Goal: Information Seeking & Learning: Learn about a topic

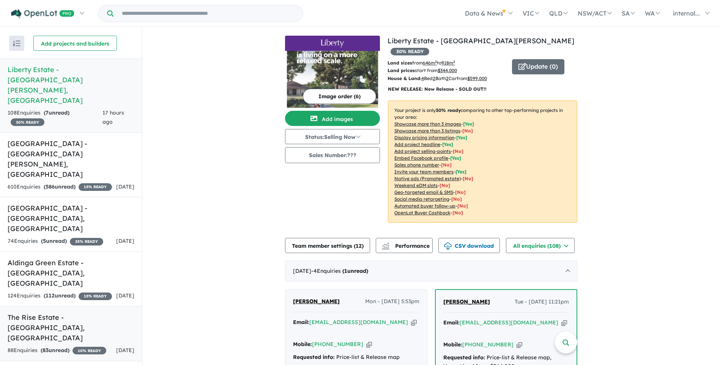
click at [96, 346] on div "88 Enquir ies ( 83 unread) 10 % READY" at bounding box center [57, 350] width 99 height 9
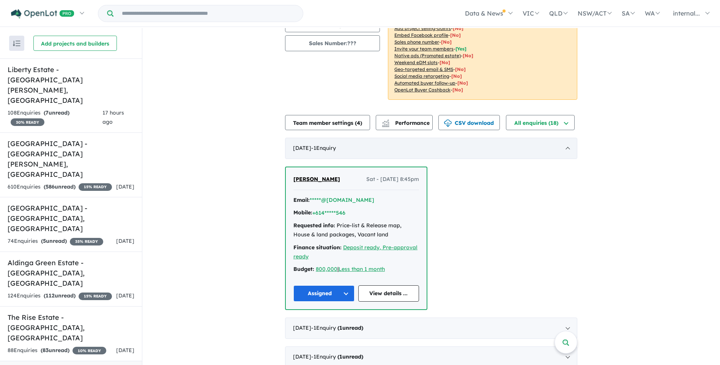
scroll to position [114, 0]
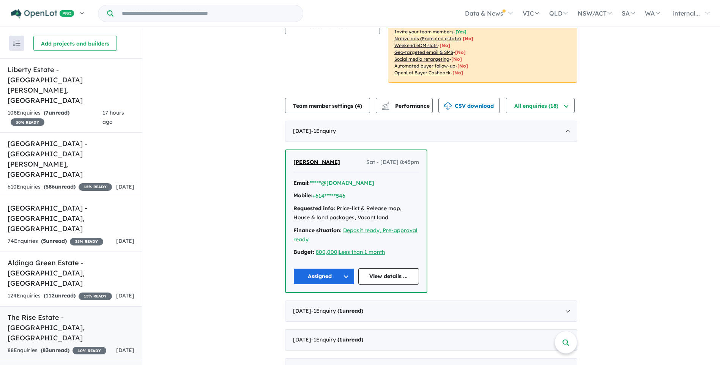
click at [81, 346] on div "88 Enquir ies ( 83 unread) 10 % READY" at bounding box center [57, 350] width 99 height 9
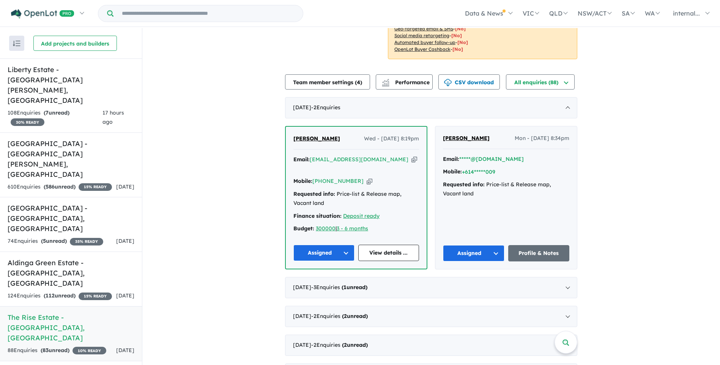
scroll to position [152, 0]
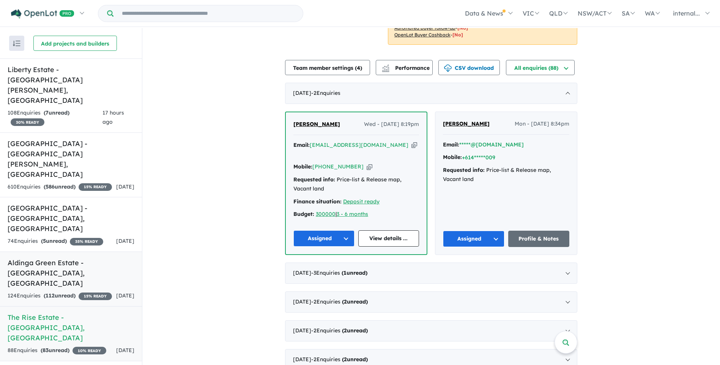
click at [60, 252] on link "Aldinga Green Estate - Aldinga Beach , SA 124 Enquir ies ( 112 unread) 15 % REA…" at bounding box center [71, 279] width 142 height 55
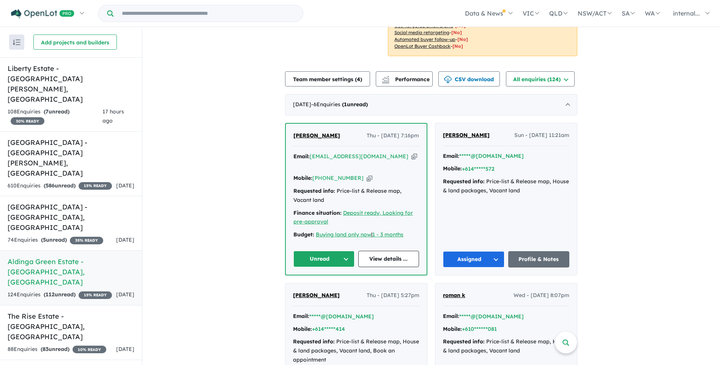
scroll to position [152, 0]
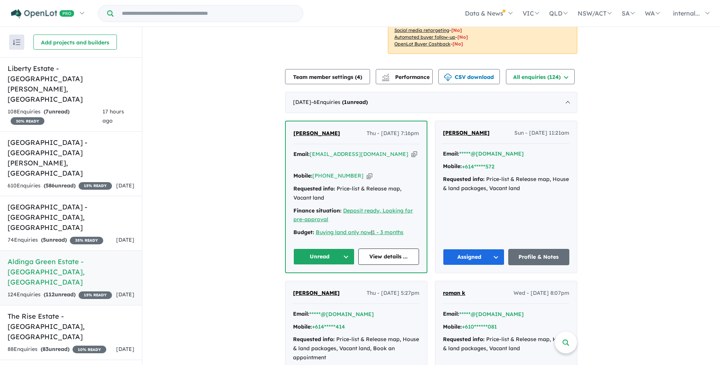
click at [412, 150] on icon "button" at bounding box center [415, 154] width 6 height 8
click at [331, 249] on button "Unread" at bounding box center [324, 257] width 61 height 16
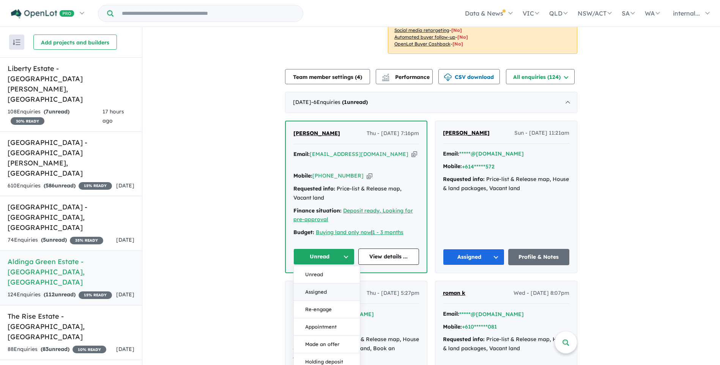
click at [324, 284] on button "Assigned" at bounding box center [327, 292] width 66 height 17
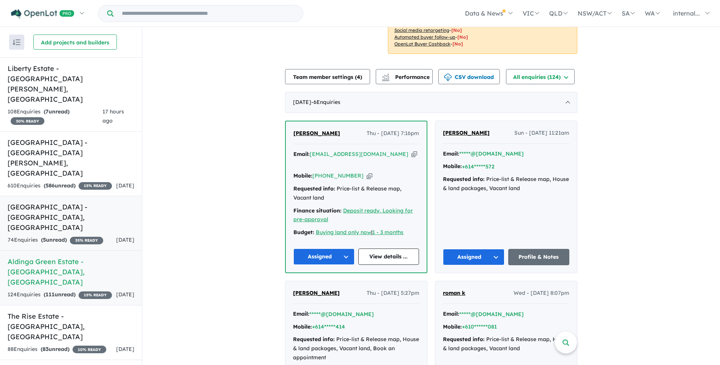
click at [82, 236] on div "74 Enquir ies ( 5 unread) 35 % READY" at bounding box center [56, 240] width 96 height 9
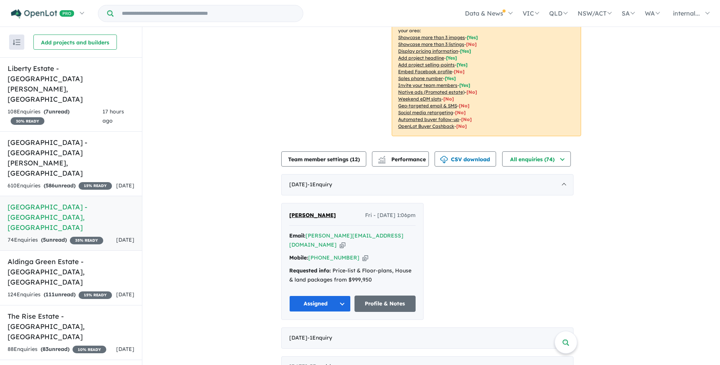
scroll to position [152, 0]
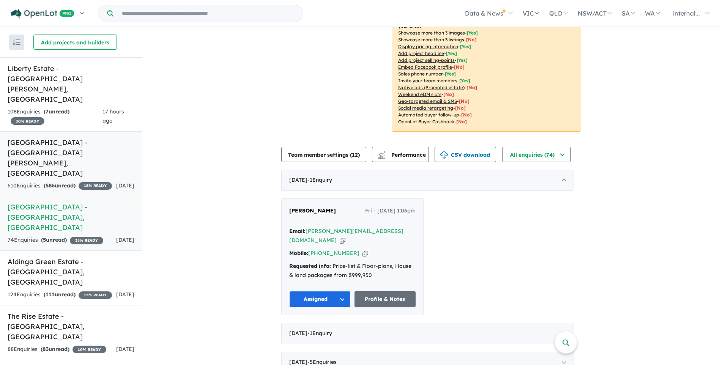
click at [58, 182] on strong "( 586 unread)" at bounding box center [60, 185] width 32 height 7
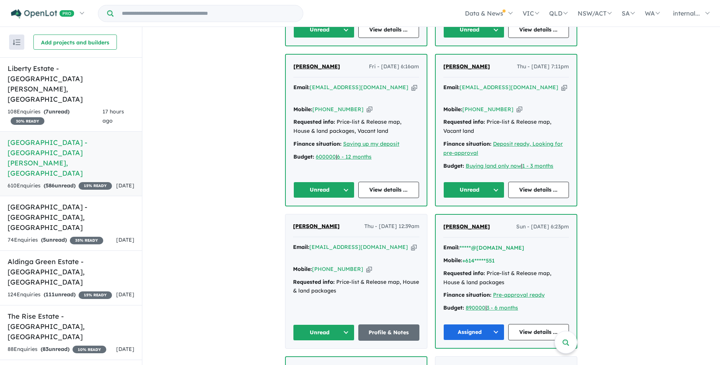
scroll to position [380, 0]
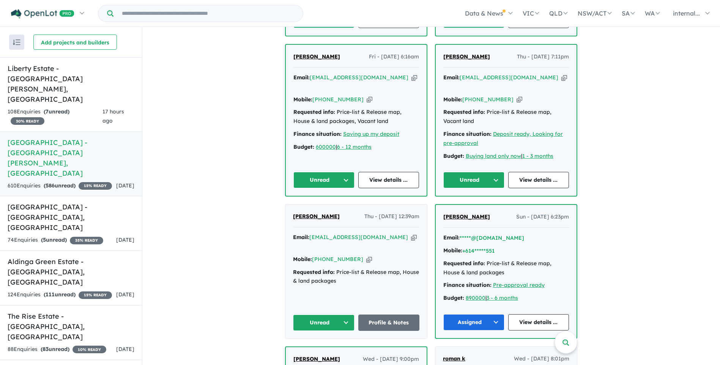
drag, startPoint x: 388, startPoint y: 217, endPoint x: 386, endPoint y: 208, distance: 9.2
click at [411, 234] on icon "button" at bounding box center [414, 238] width 6 height 8
click at [315, 315] on button "Unread" at bounding box center [324, 323] width 62 height 16
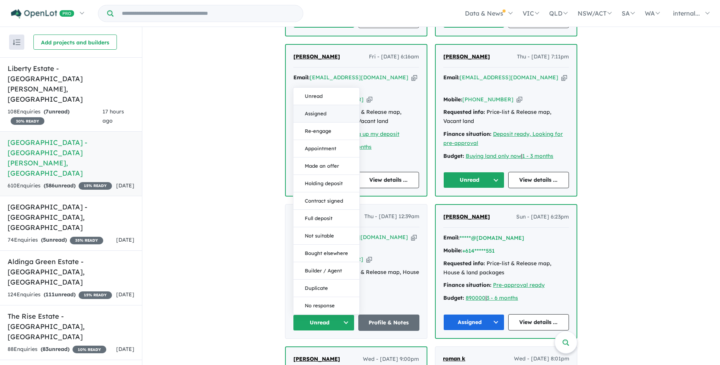
click at [327, 105] on button "Assigned" at bounding box center [327, 113] width 66 height 17
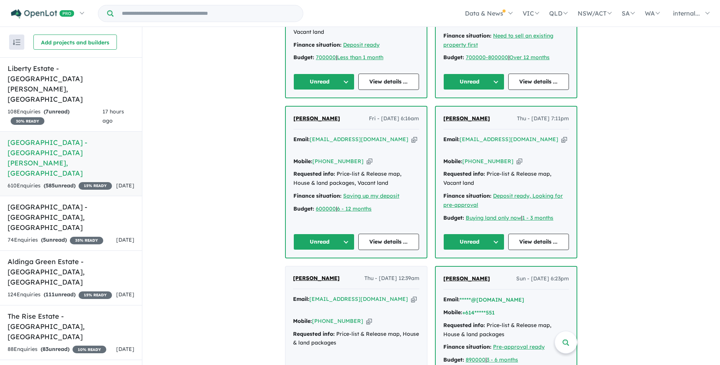
scroll to position [304, 0]
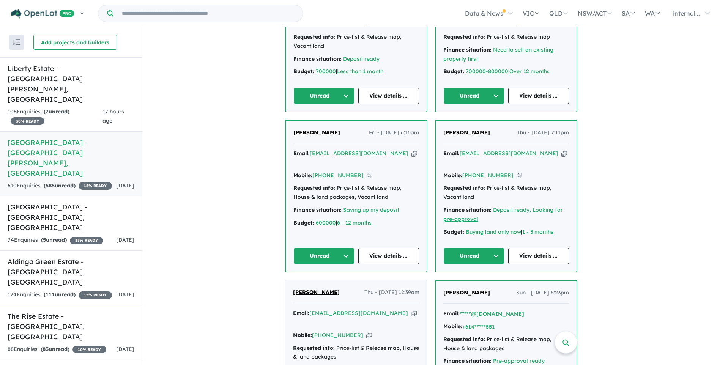
click at [496, 248] on button "Unread" at bounding box center [474, 256] width 61 height 16
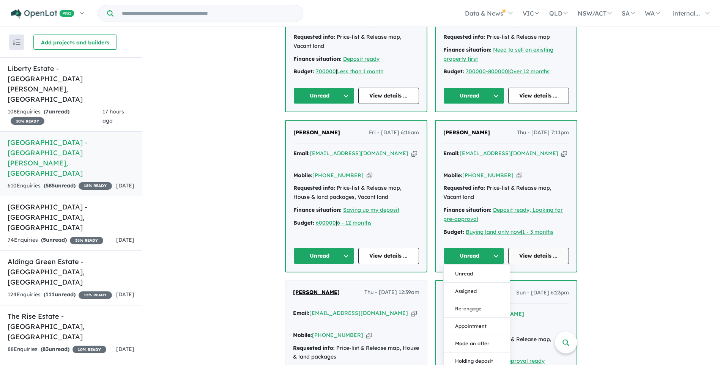
click at [519, 248] on link "View details ..." at bounding box center [539, 256] width 61 height 16
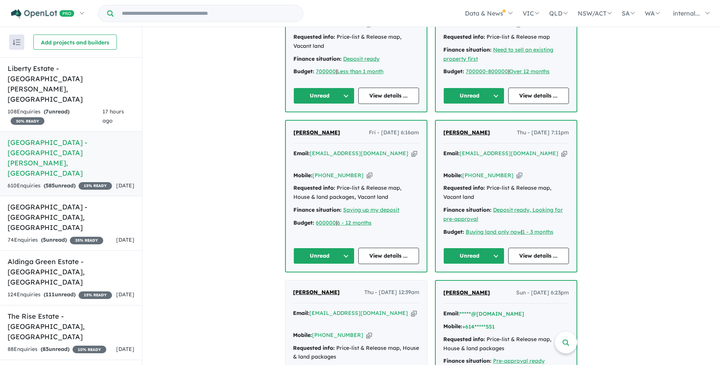
click at [562, 150] on icon "button" at bounding box center [565, 154] width 6 height 8
click at [483, 248] on button "Unread" at bounding box center [474, 256] width 61 height 16
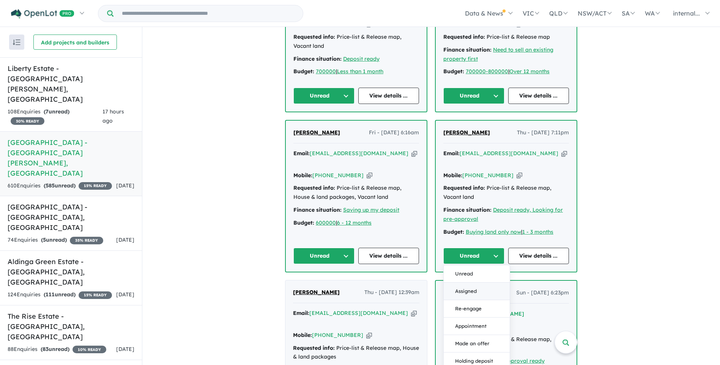
click at [468, 283] on button "Assigned" at bounding box center [477, 291] width 66 height 17
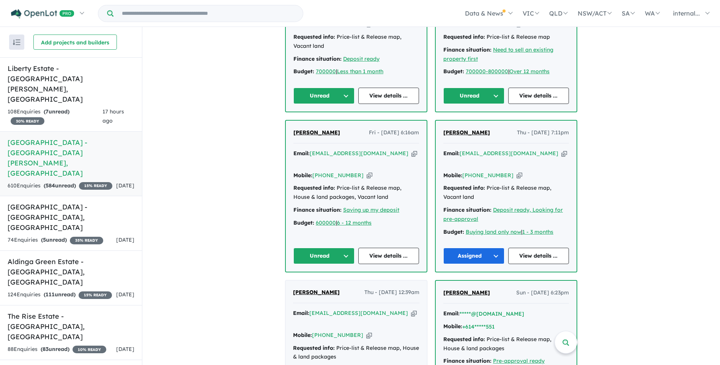
click at [412, 150] on icon "button" at bounding box center [415, 154] width 6 height 8
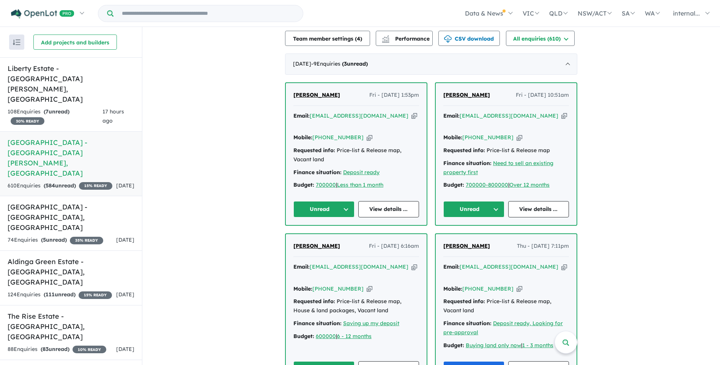
scroll to position [190, 0]
click at [528, 112] on div "Email: andbev28@bigpond.com Copied!" at bounding box center [507, 121] width 126 height 18
click at [367, 286] on icon "button" at bounding box center [370, 290] width 6 height 8
click at [517, 134] on icon "button" at bounding box center [520, 138] width 6 height 8
click at [562, 112] on icon "button" at bounding box center [565, 116] width 6 height 8
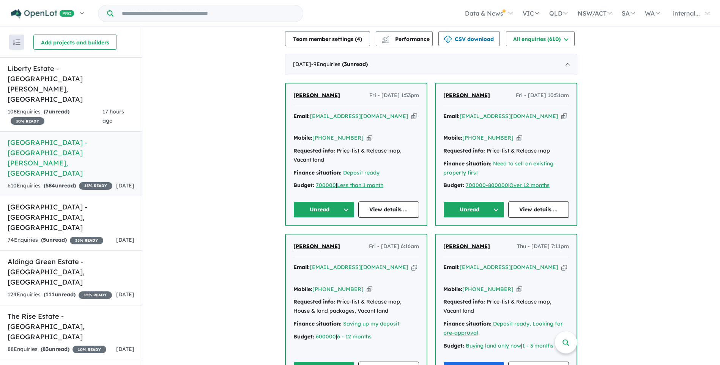
click at [412, 112] on icon "button" at bounding box center [415, 116] width 6 height 8
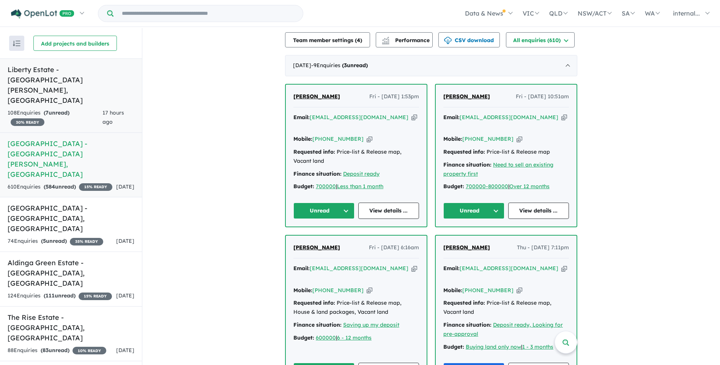
click at [87, 109] on div "108 Enquir ies ( 7 unread) 30 % READY" at bounding box center [55, 118] width 95 height 18
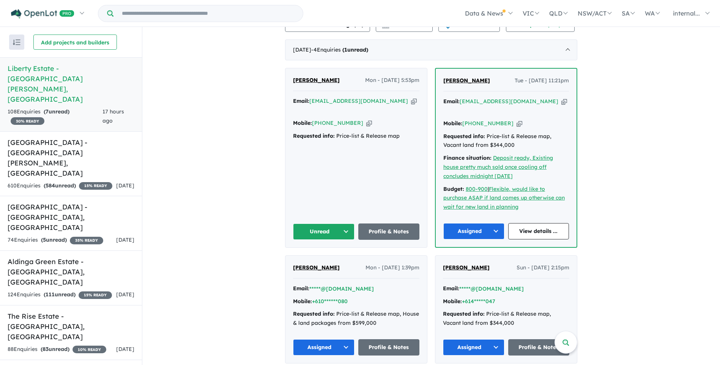
scroll to position [228, 0]
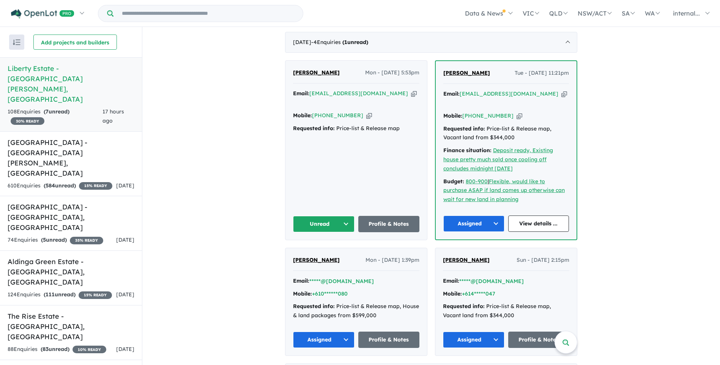
click at [411, 90] on icon "button" at bounding box center [414, 94] width 6 height 8
click at [92, 182] on div "610 Enquir ies ( 584 unread) 15 % READY" at bounding box center [60, 186] width 105 height 9
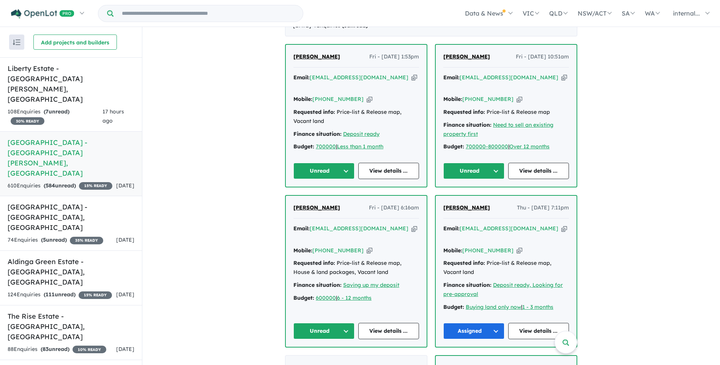
scroll to position [228, 0]
click at [412, 226] on icon "button" at bounding box center [415, 230] width 6 height 8
click at [367, 248] on icon "button" at bounding box center [370, 252] width 6 height 8
click at [305, 205] on span "Jules Giorgio" at bounding box center [317, 208] width 47 height 7
click at [39, 236] on div "74 Enquir ies ( 5 unread) 35 % READY" at bounding box center [56, 240] width 96 height 9
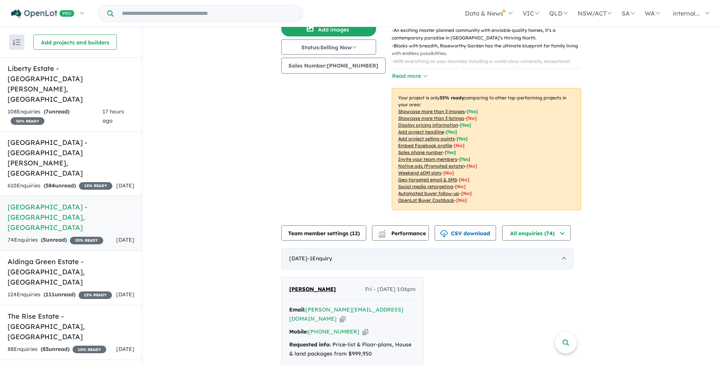
scroll to position [190, 0]
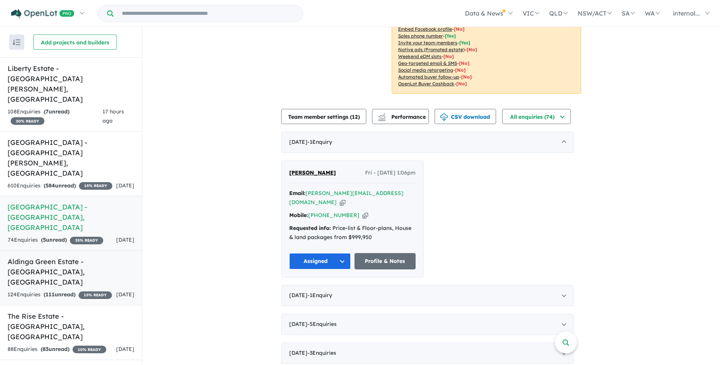
click at [70, 251] on link "Aldinga Green Estate - Aldinga Beach , SA 124 Enquir ies ( 111 unread) 15 % REA…" at bounding box center [71, 278] width 142 height 55
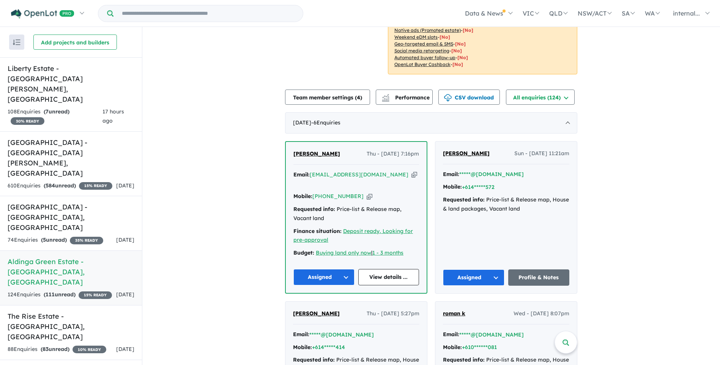
scroll to position [152, 0]
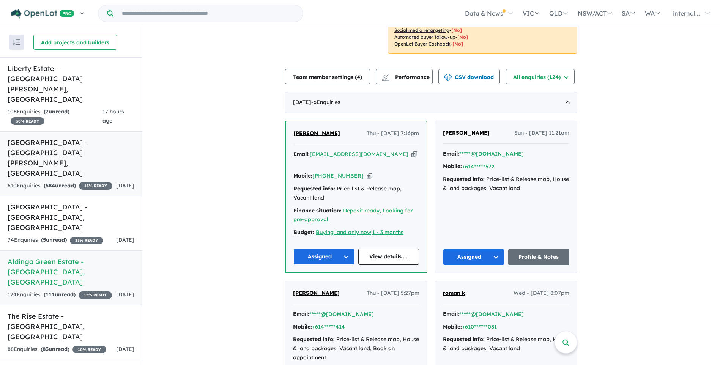
click at [51, 182] on div "610 Enquir ies ( 584 unread) 15 % READY" at bounding box center [60, 186] width 105 height 9
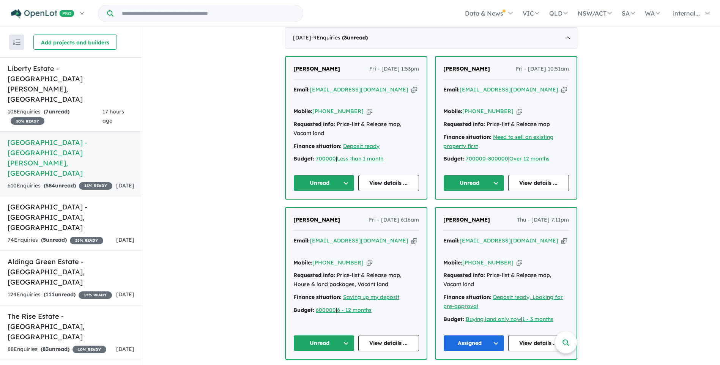
scroll to position [228, 0]
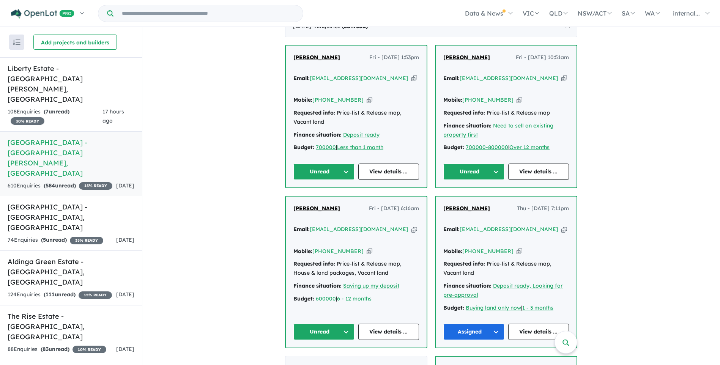
click at [330, 324] on button "Unread" at bounding box center [324, 332] width 61 height 16
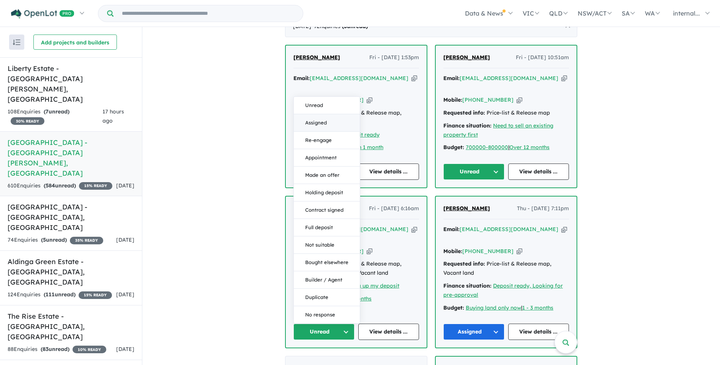
click at [313, 114] on button "Assigned" at bounding box center [327, 122] width 66 height 17
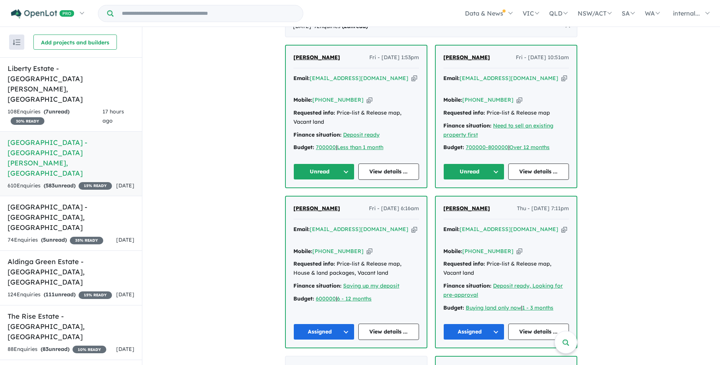
click at [562, 74] on icon "button" at bounding box center [565, 78] width 6 height 8
click at [517, 96] on icon "button" at bounding box center [520, 100] width 6 height 8
click at [526, 96] on div "Mobile: +61 407 606 064 Copied!" at bounding box center [507, 100] width 126 height 9
click at [461, 54] on span "Andrew Wise" at bounding box center [467, 57] width 47 height 7
click at [334, 54] on span "Emma Greenwood" at bounding box center [317, 57] width 47 height 7
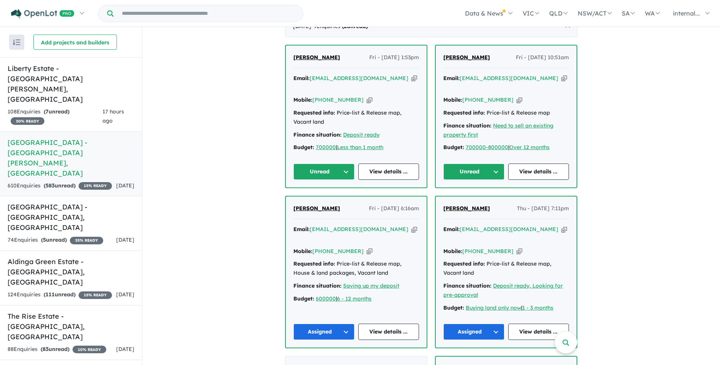
click at [321, 164] on button "Unread" at bounding box center [324, 172] width 61 height 16
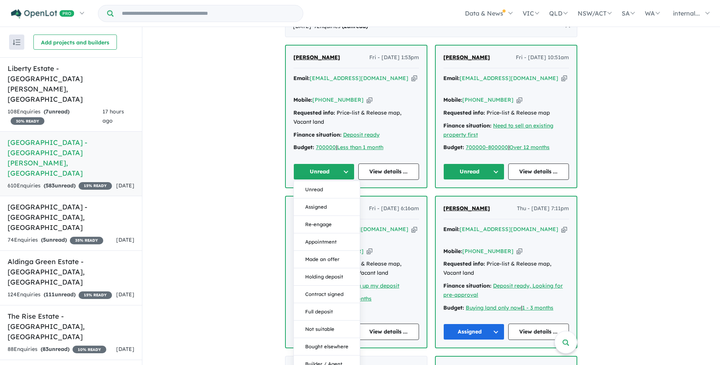
drag, startPoint x: 321, startPoint y: 188, endPoint x: 420, endPoint y: 185, distance: 100.0
click at [322, 199] on button "Assigned" at bounding box center [327, 207] width 66 height 17
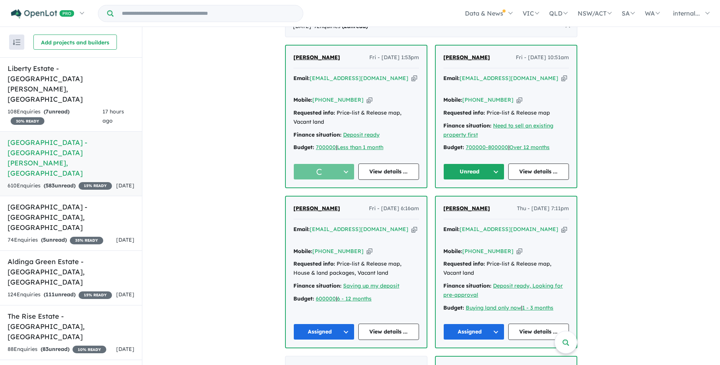
click at [475, 164] on button "Unread" at bounding box center [474, 172] width 61 height 16
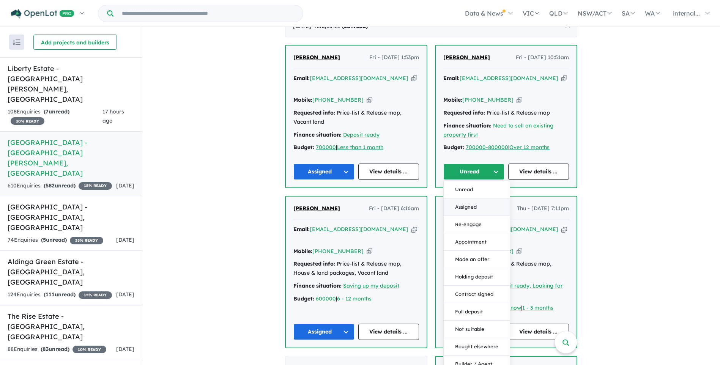
drag, startPoint x: 473, startPoint y: 188, endPoint x: 494, endPoint y: 187, distance: 21.7
click at [474, 199] on button "Assigned" at bounding box center [477, 207] width 66 height 17
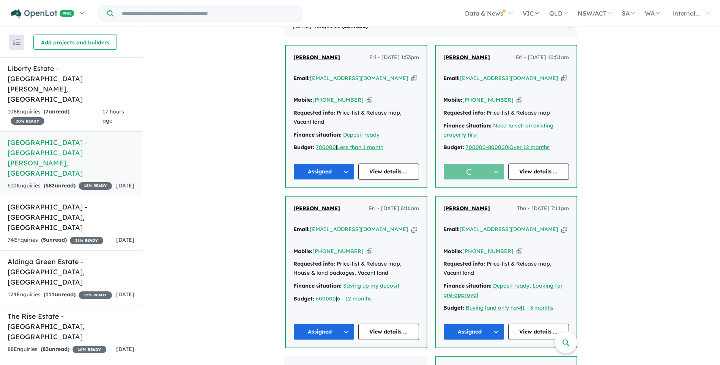
click at [70, 108] on strong "( 7 unread)" at bounding box center [57, 111] width 26 height 7
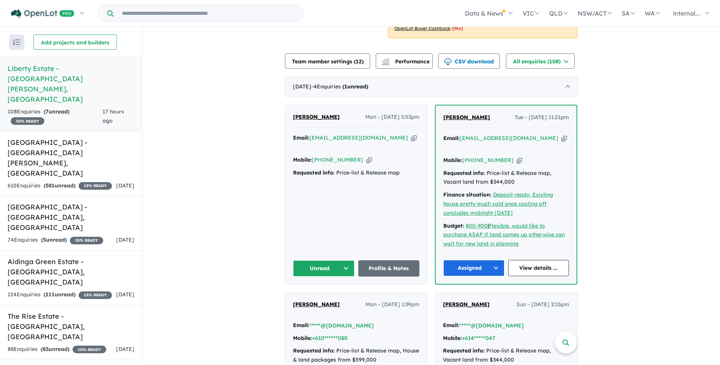
scroll to position [190, 0]
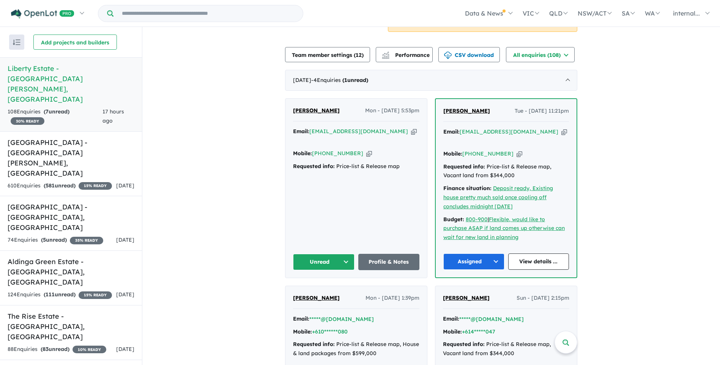
click at [319, 107] on span "[PERSON_NAME]" at bounding box center [316, 110] width 47 height 7
click at [317, 107] on span "[PERSON_NAME]" at bounding box center [316, 110] width 47 height 7
drag, startPoint x: 342, startPoint y: 242, endPoint x: 346, endPoint y: 233, distance: 10.2
click at [342, 254] on button "Unread" at bounding box center [324, 262] width 62 height 16
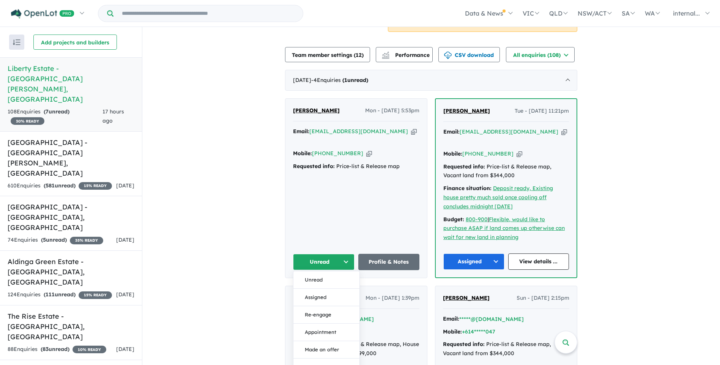
drag, startPoint x: 318, startPoint y: 276, endPoint x: 342, endPoint y: 230, distance: 52.3
click at [319, 289] on button "Assigned" at bounding box center [327, 297] width 66 height 17
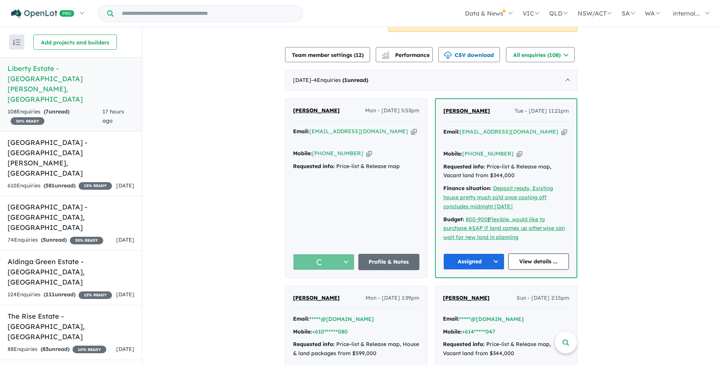
click at [343, 208] on div "Axel bonnici Mon - 18/08/2025, 5:53pm Email: axel@bonnicigroup.au Copied! Mobil…" at bounding box center [357, 188] width 142 height 179
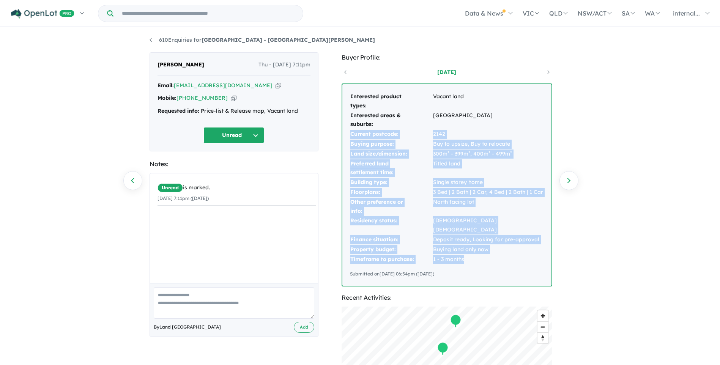
drag, startPoint x: 468, startPoint y: 250, endPoint x: 351, endPoint y: 135, distance: 164.6
click at [351, 135] on tbody "Interested product types: Vacant land Interested areas & suburbs: Seaford Heigh…" at bounding box center [447, 178] width 194 height 172
drag, startPoint x: 351, startPoint y: 135, endPoint x: 403, endPoint y: 134, distance: 51.7
click at [400, 131] on td "Current postcode:" at bounding box center [391, 135] width 83 height 10
click at [458, 235] on td "Deposit ready, Looking for pre-approval" at bounding box center [488, 240] width 111 height 10
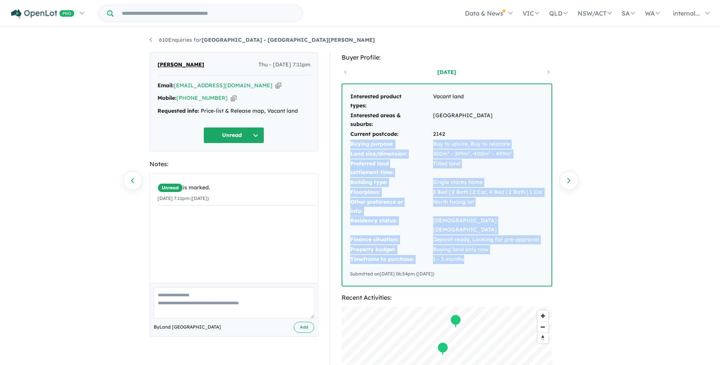
drag, startPoint x: 467, startPoint y: 249, endPoint x: 350, endPoint y: 148, distance: 154.6
click at [350, 148] on tbody "Interested product types: Vacant land Interested areas & suburbs: Seaford Heigh…" at bounding box center [447, 178] width 194 height 172
copy tbody "Buying purpose: Buy to upsize, Buy to relocate Land size/dimension: 300m² - 399…"
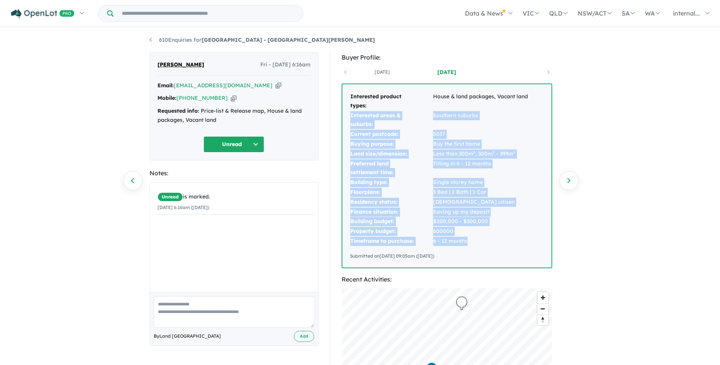
drag, startPoint x: 466, startPoint y: 241, endPoint x: 351, endPoint y: 118, distance: 169.0
click at [351, 118] on tbody "Interested product types: House & land packages, Vacant land Interested areas &…" at bounding box center [439, 169] width 179 height 155
copy tbody "Interested areas & suburbs: Southern suburbs Current postcode: 5037 Buying purp…"
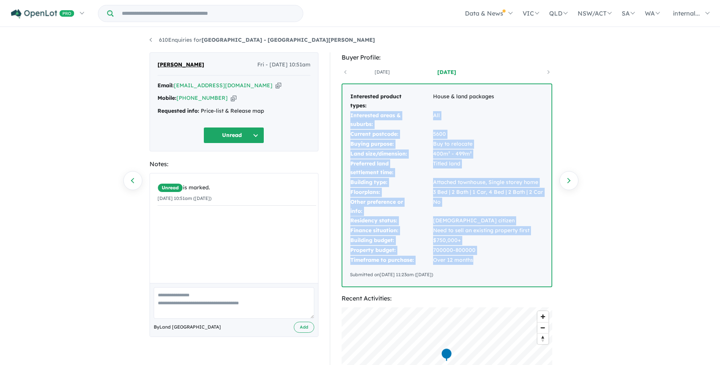
drag, startPoint x: 475, startPoint y: 262, endPoint x: 351, endPoint y: 117, distance: 191.6
click at [351, 117] on tbody "Interested product types: House & land packages Interested areas & suburbs: All…" at bounding box center [447, 178] width 194 height 173
copy tbody "Interested areas & suburbs: All Current postcode: 5600 Buying purpose: Buy to r…"
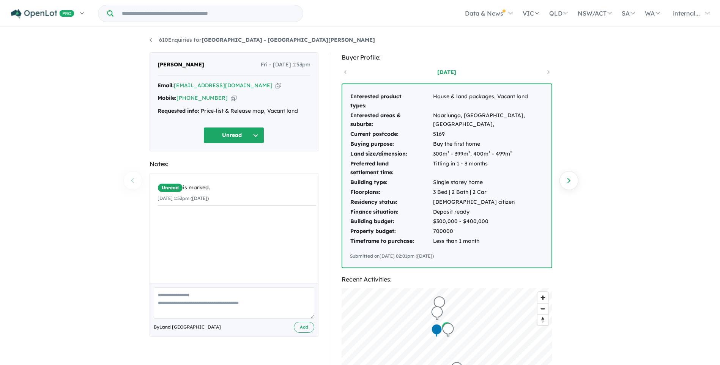
click at [276, 83] on icon "button" at bounding box center [279, 86] width 6 height 8
click at [231, 97] on icon "button" at bounding box center [234, 98] width 6 height 8
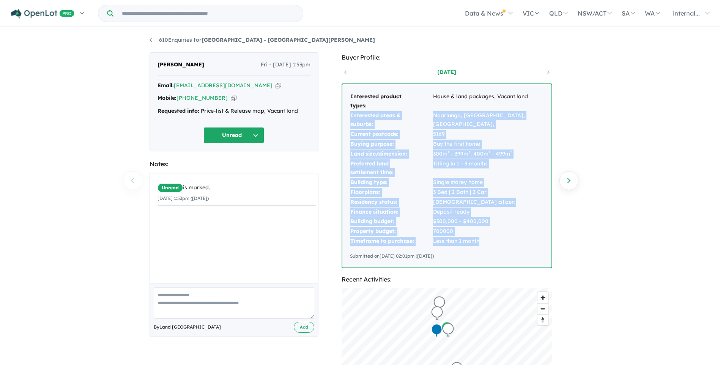
drag, startPoint x: 483, startPoint y: 240, endPoint x: 351, endPoint y: 118, distance: 180.4
click at [351, 118] on tbody "Interested product types: House & land packages, Vacant land Interested areas &…" at bounding box center [447, 169] width 194 height 155
copy tbody "Interested areas & suburbs: Noarlunga, mount barker, Seaford, Current postcode:…"
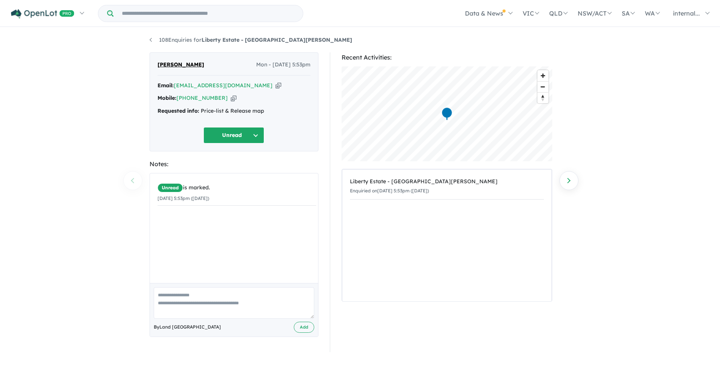
click at [231, 100] on icon "button" at bounding box center [234, 98] width 6 height 8
click at [243, 84] on div "Email: [PERSON_NAME][EMAIL_ADDRESS][DOMAIN_NAME] Copied!" at bounding box center [234, 85] width 153 height 9
click at [276, 86] on icon "button" at bounding box center [279, 86] width 6 height 8
click at [250, 136] on button "Unread" at bounding box center [234, 135] width 61 height 16
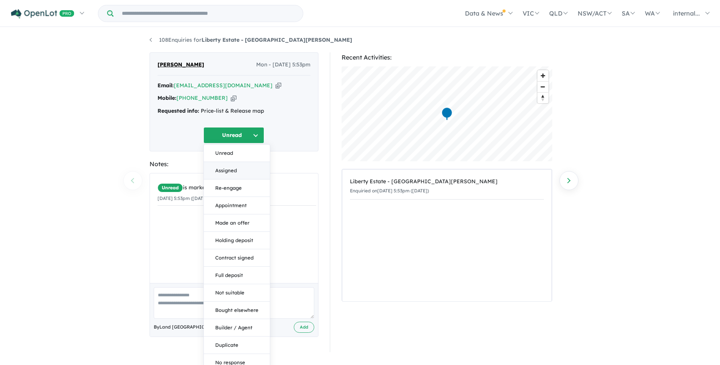
click at [234, 165] on button "Assigned" at bounding box center [237, 170] width 66 height 17
